Goal: Check status

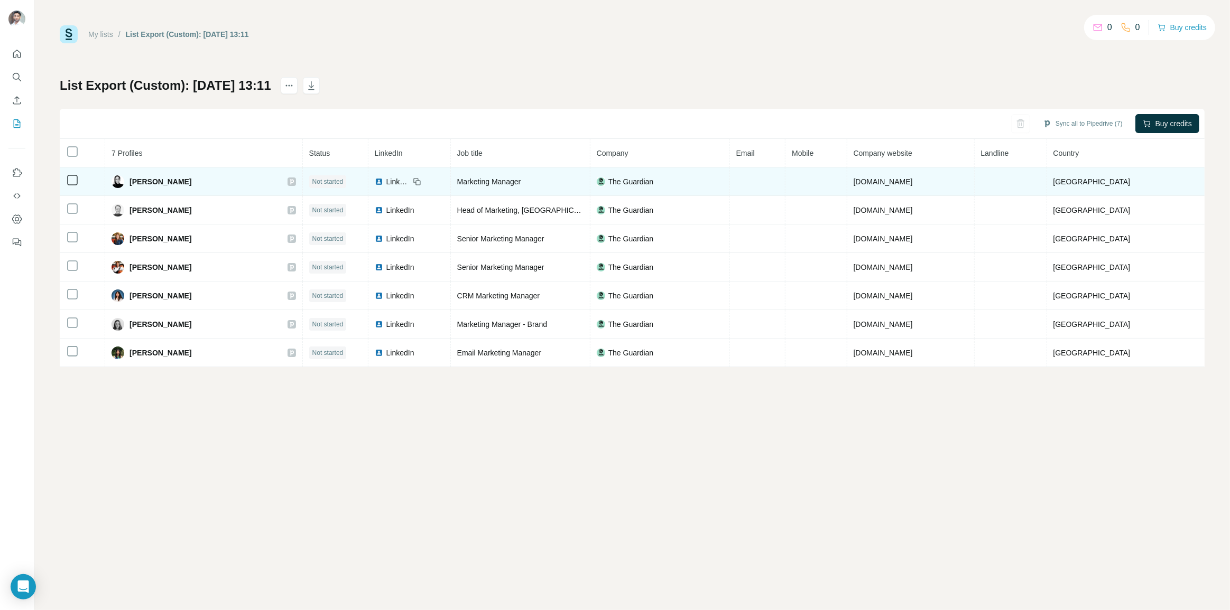
click at [344, 184] on span "Not started" at bounding box center [327, 182] width 31 height 10
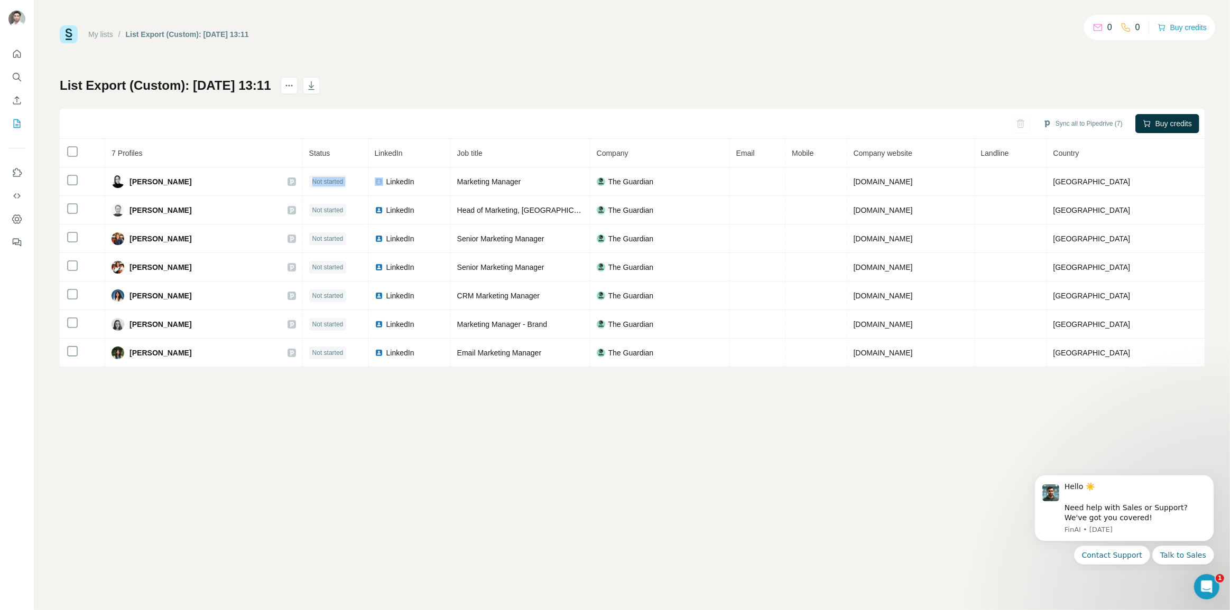
click at [402, 416] on div "My lists / List Export (Custom): [DATE] 13:11 0 0 Buy credits List Export (Cust…" at bounding box center [631, 305] width 1195 height 610
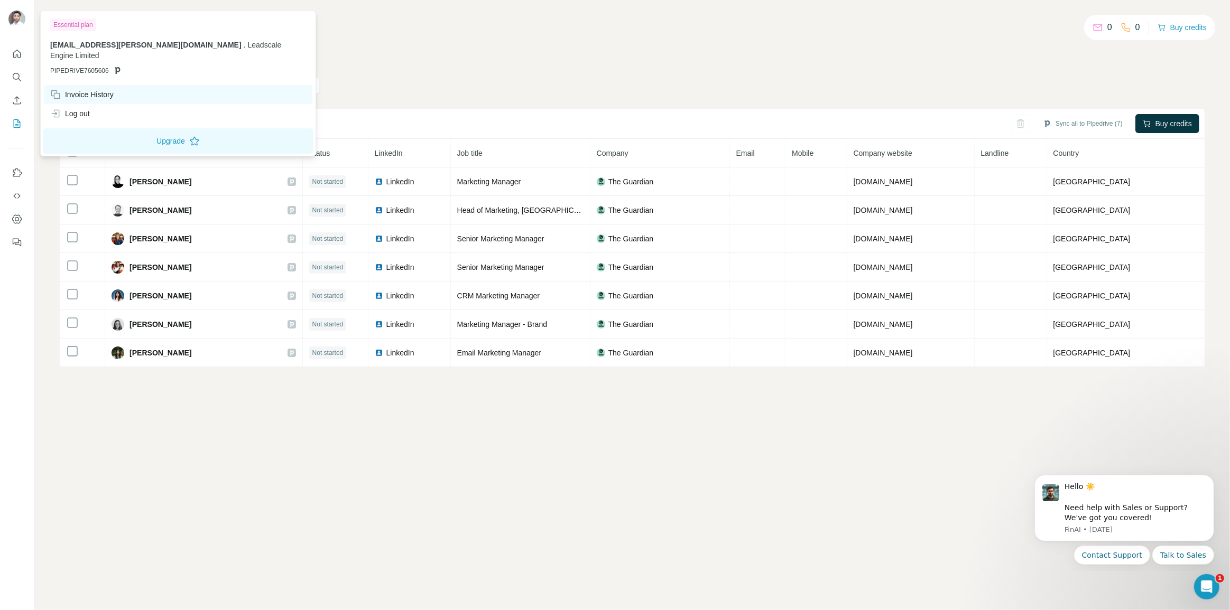
click at [127, 85] on div "Invoice History" at bounding box center [178, 94] width 268 height 19
